Goal: Task Accomplishment & Management: Use online tool/utility

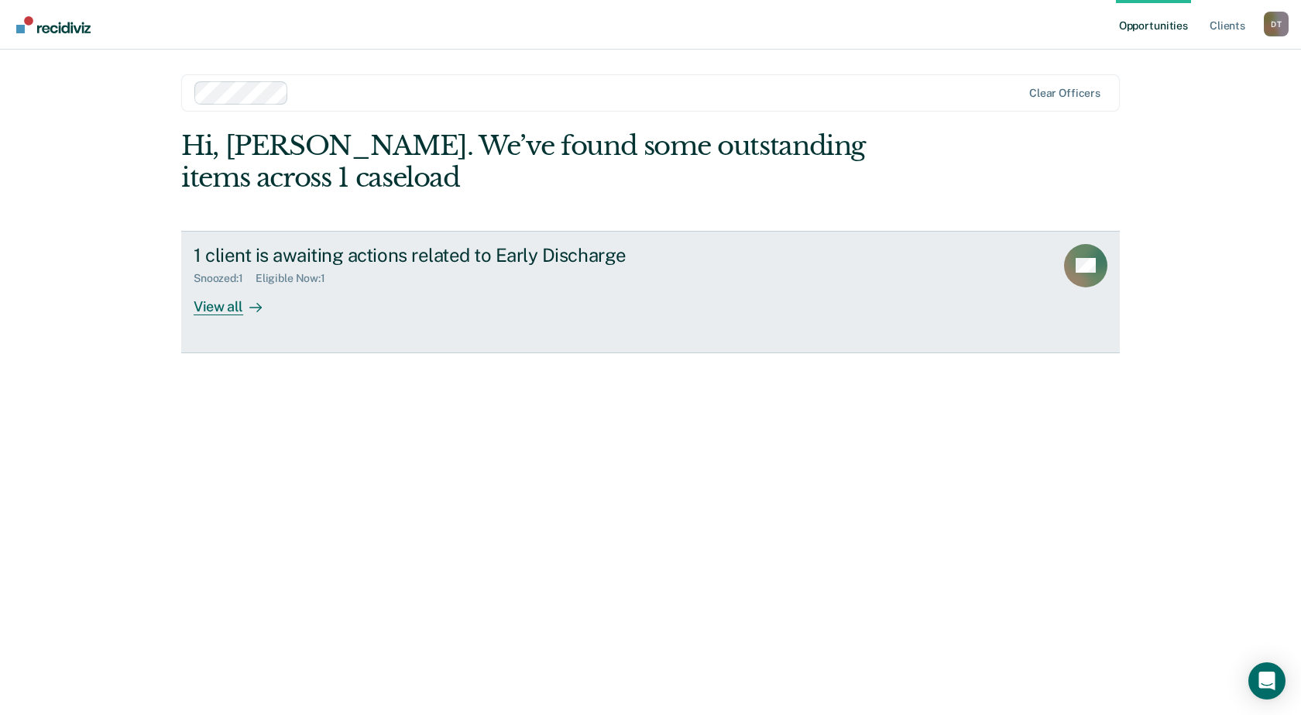
click at [243, 303] on div at bounding box center [252, 306] width 19 height 18
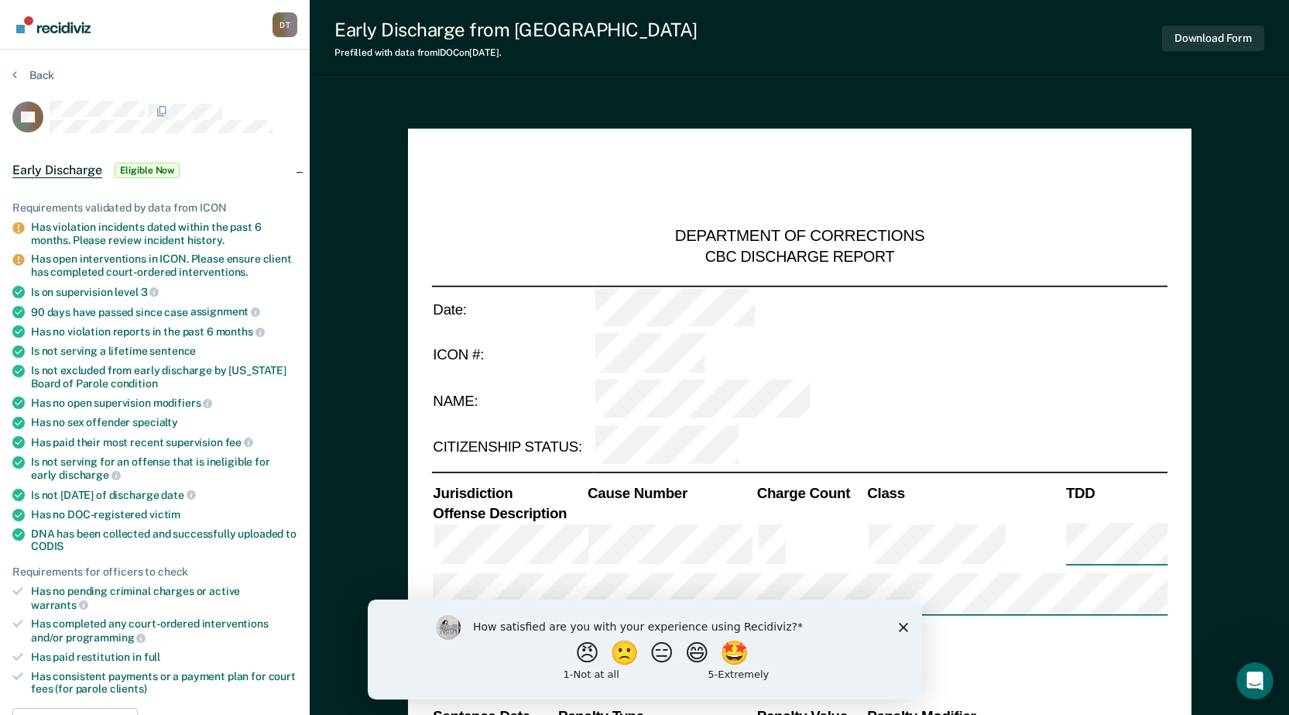
type textarea "x"
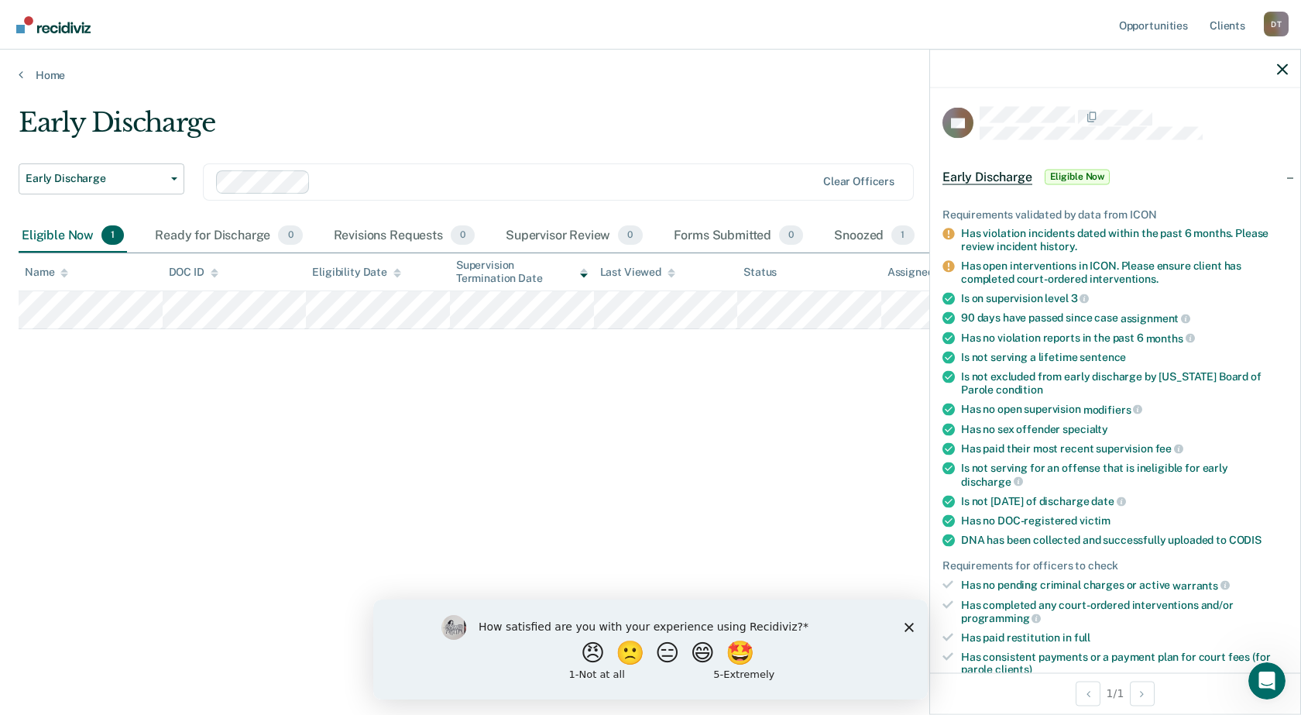
click at [142, 430] on div "Early Discharge Early Discharge Early Discharge Clear officers Eligible Now 1 R…" at bounding box center [650, 353] width 1263 height 492
drag, startPoint x: 1285, startPoint y: 61, endPoint x: 1255, endPoint y: 85, distance: 38.6
click at [1284, 70] on div at bounding box center [1115, 69] width 370 height 39
click at [1282, 70] on icon "button" at bounding box center [1282, 68] width 11 height 11
click at [1281, 70] on icon "button" at bounding box center [1282, 68] width 11 height 11
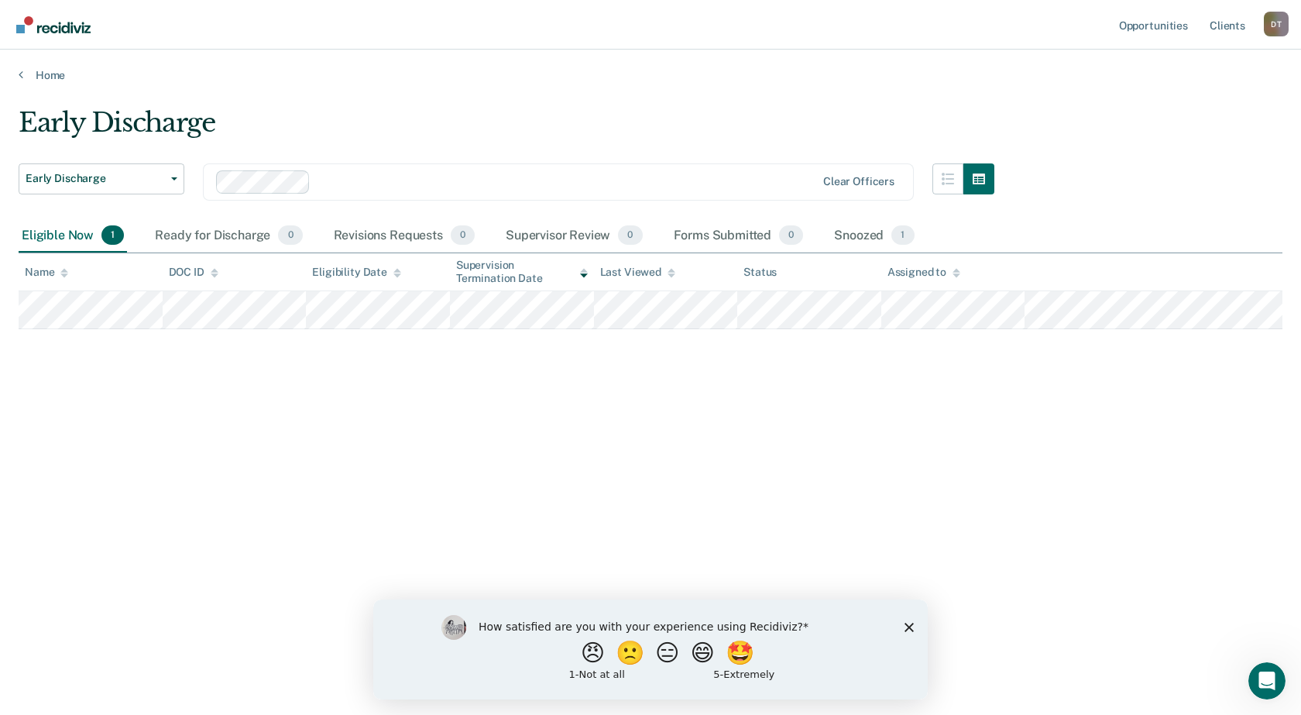
click at [115, 233] on span "1" at bounding box center [112, 235] width 22 height 20
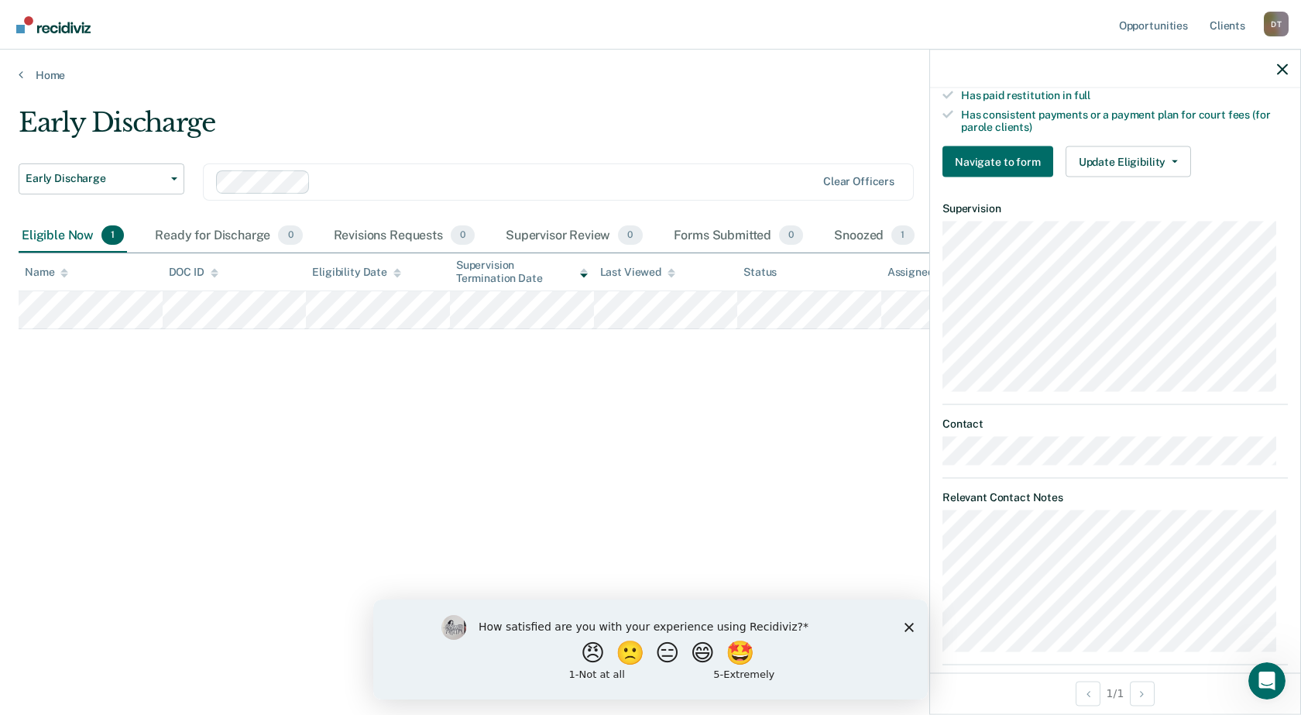
scroll to position [564, 0]
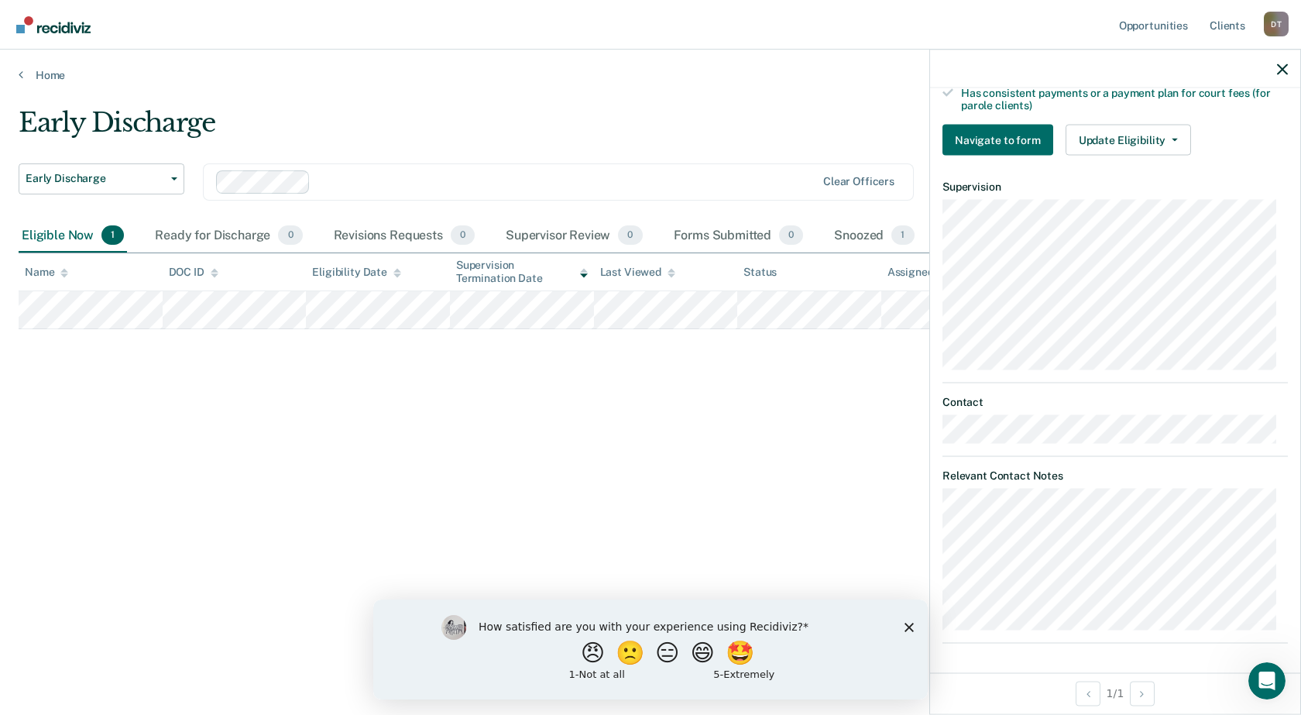
click at [774, 533] on div "Early Discharge Early Discharge Early Discharge Clear officers Eligible Now 1 R…" at bounding box center [650, 353] width 1263 height 492
click at [1285, 72] on icon "button" at bounding box center [1282, 68] width 11 height 11
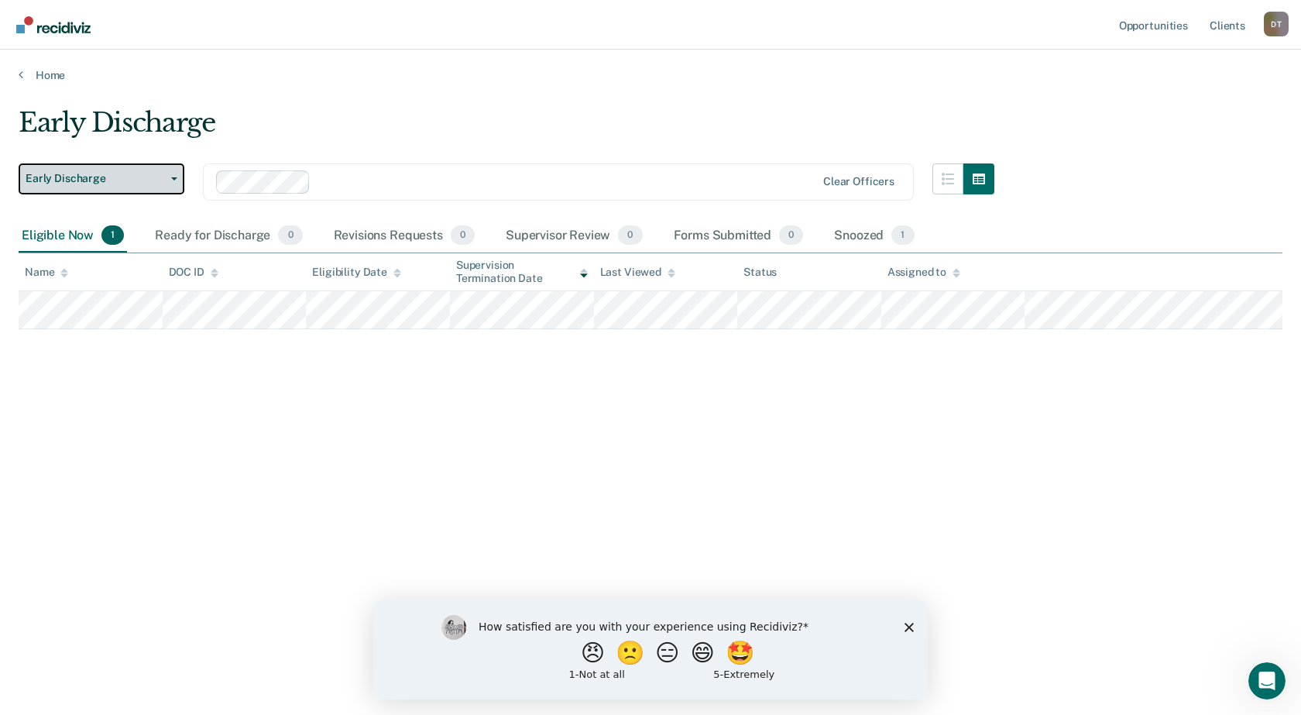
click at [57, 181] on span "Early Discharge" at bounding box center [95, 178] width 139 height 13
click at [41, 73] on link "Home" at bounding box center [650, 75] width 1263 height 14
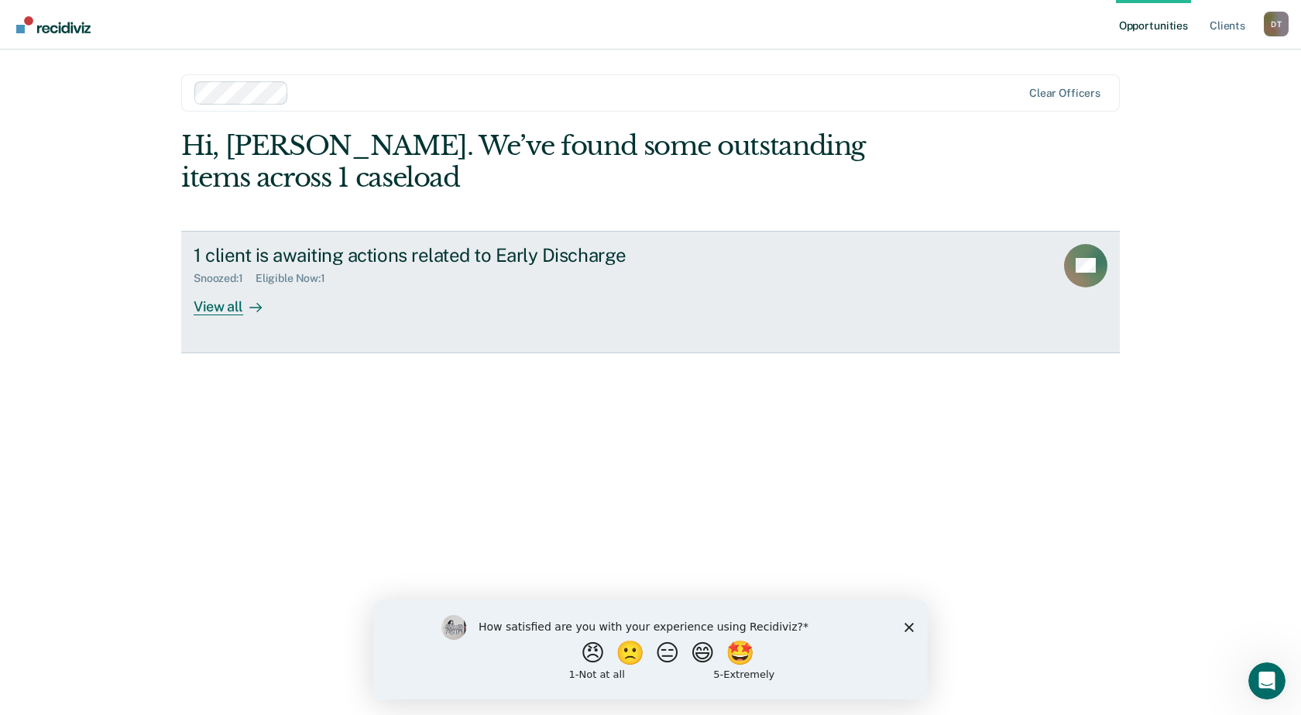
click at [224, 282] on div "Snoozed : 1" at bounding box center [225, 278] width 62 height 13
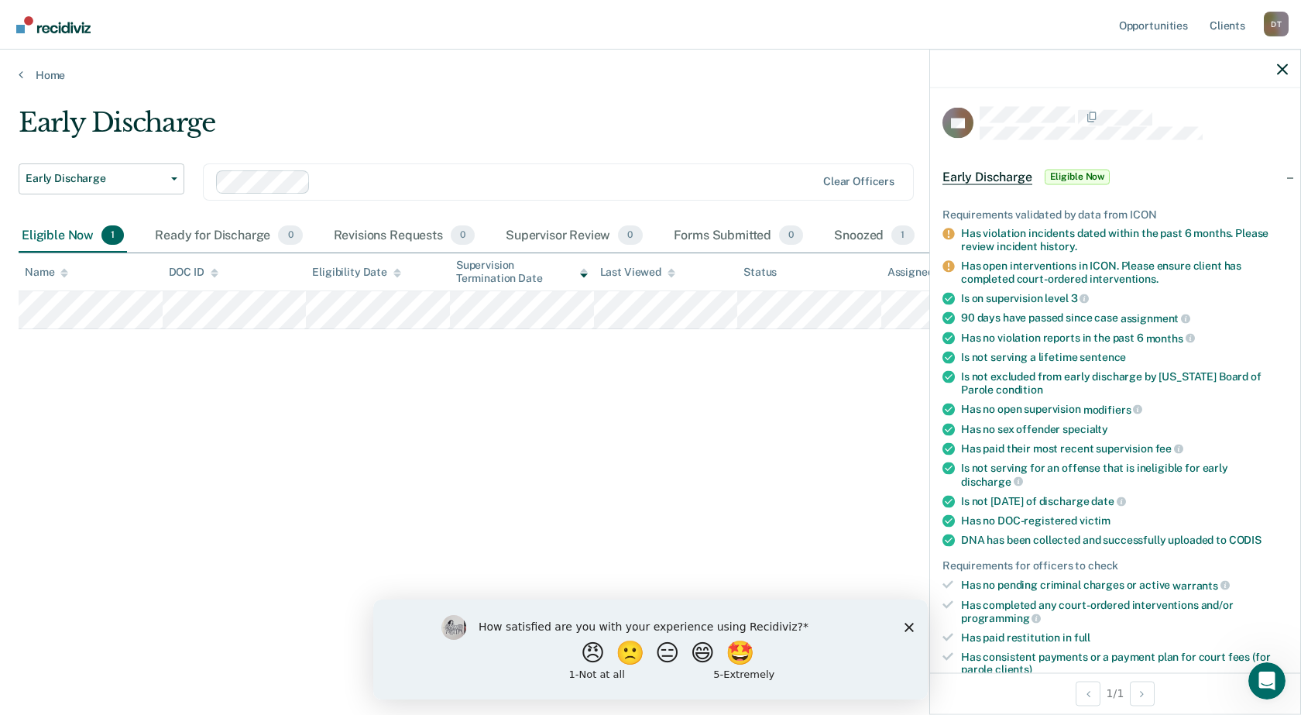
click at [79, 471] on div "Early Discharge Early Discharge Early Discharge Clear officers Eligible Now 1 R…" at bounding box center [650, 353] width 1263 height 492
click at [388, 478] on div "Early Discharge Early Discharge Early Discharge Clear officers Eligible Now 1 R…" at bounding box center [650, 353] width 1263 height 492
click at [1287, 70] on icon "button" at bounding box center [1282, 68] width 11 height 11
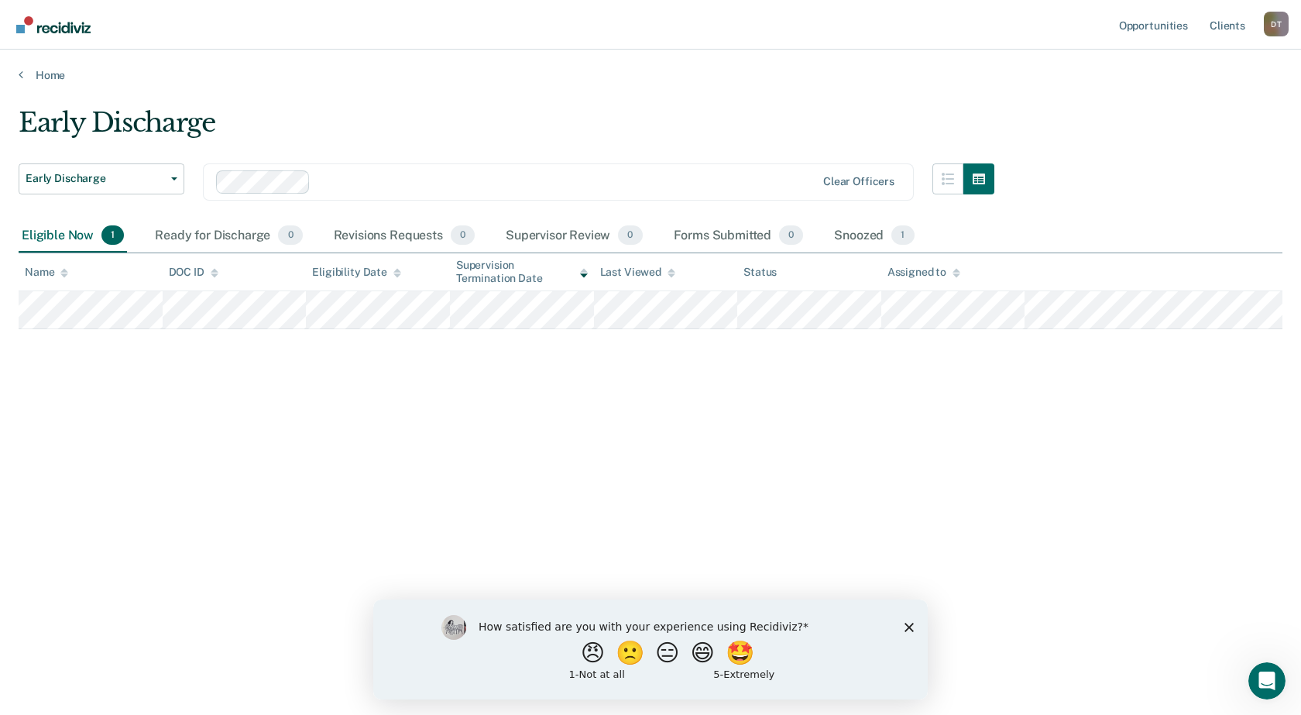
click at [98, 238] on div "Eligible Now 1" at bounding box center [73, 236] width 108 height 34
click at [942, 187] on button "button" at bounding box center [947, 178] width 31 height 31
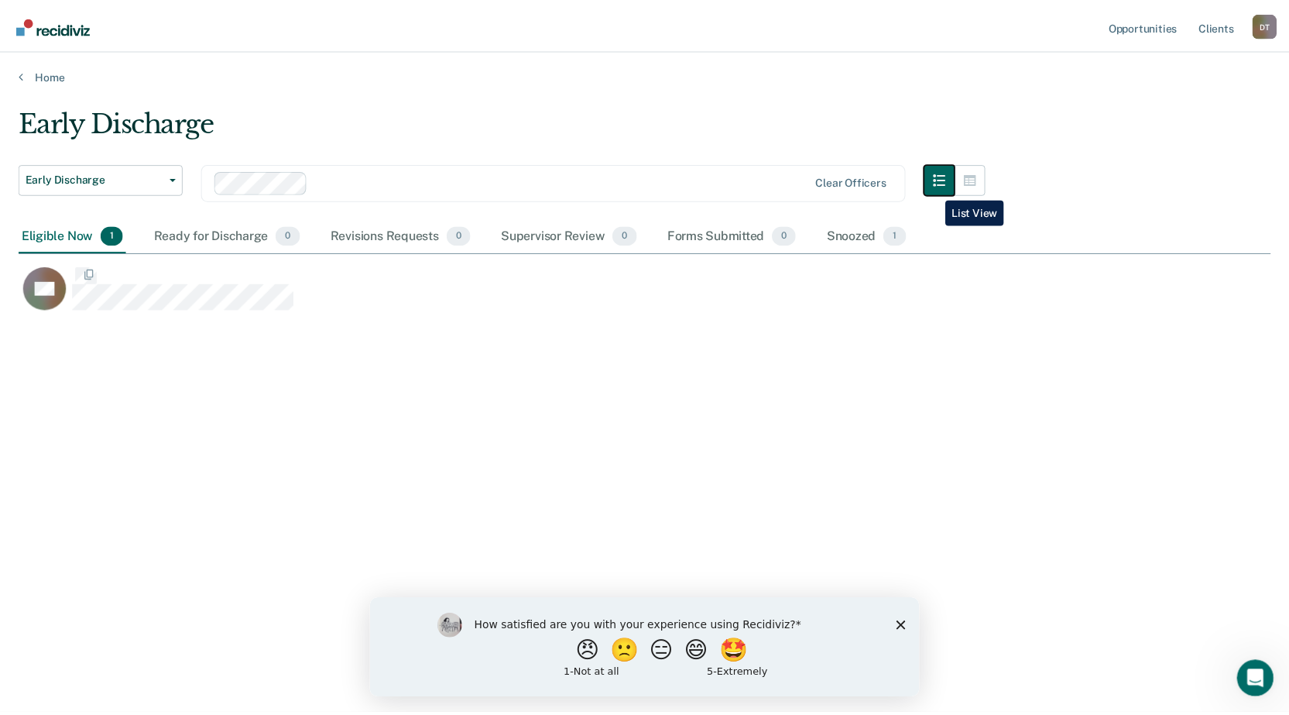
scroll to position [480, 1252]
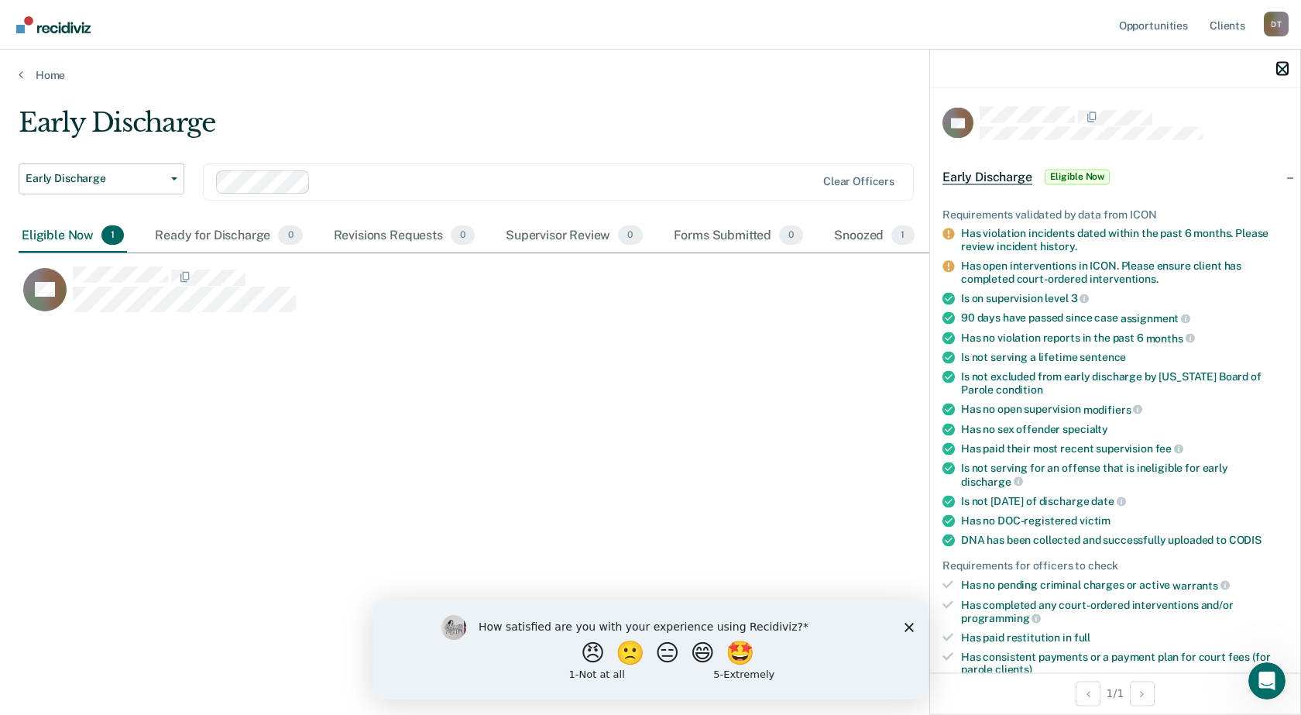
click at [1281, 72] on icon "button" at bounding box center [1282, 68] width 11 height 11
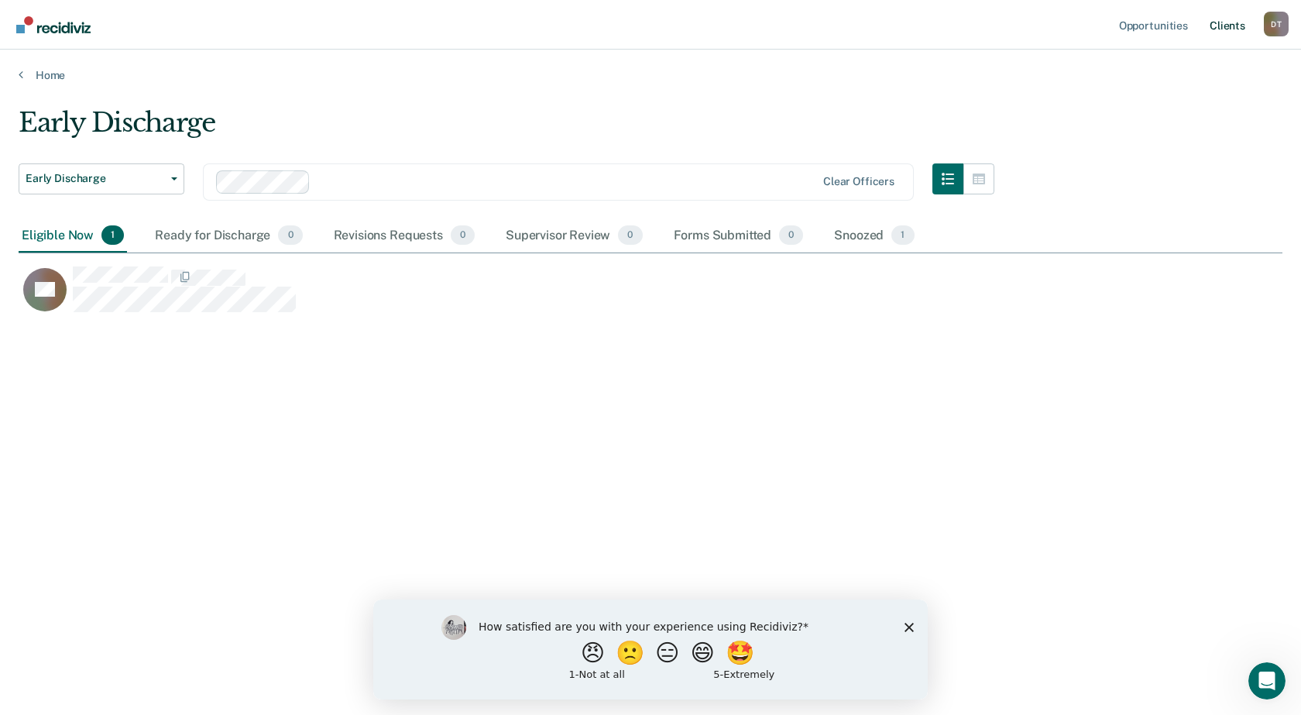
click at [1239, 29] on link "Client s" at bounding box center [1227, 25] width 42 height 50
